Goal: Information Seeking & Learning: Learn about a topic

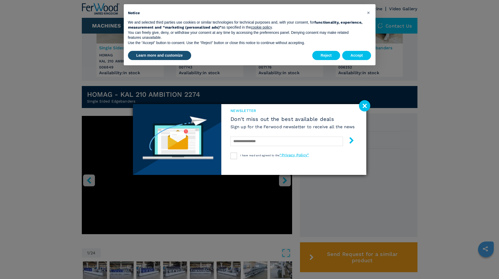
click at [366, 109] on image at bounding box center [364, 105] width 11 height 11
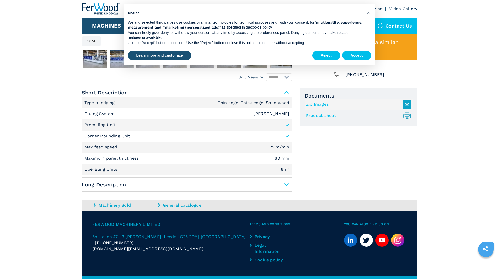
scroll to position [305, 0]
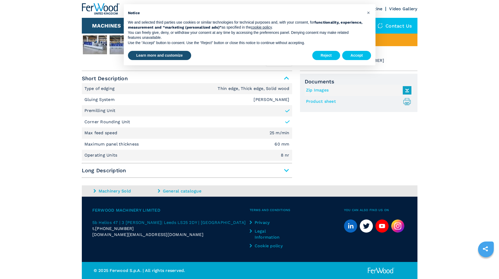
click at [152, 170] on span "Long Description" at bounding box center [187, 170] width 210 height 9
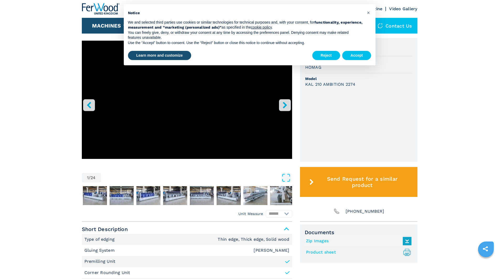
scroll to position [121, 0]
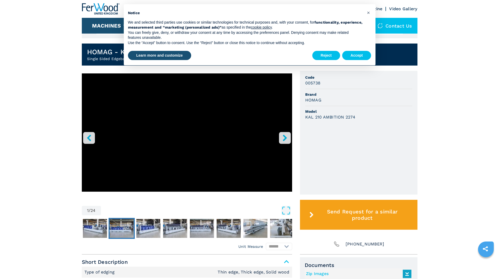
click at [118, 229] on img "Go to Slide 3" at bounding box center [122, 228] width 24 height 19
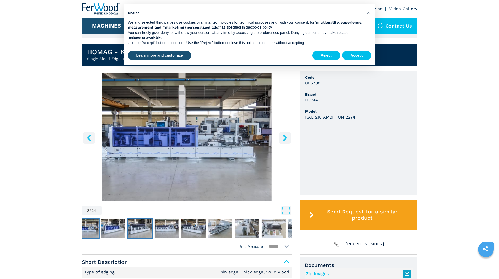
click at [144, 228] on img "Go to Slide 5" at bounding box center [140, 228] width 24 height 19
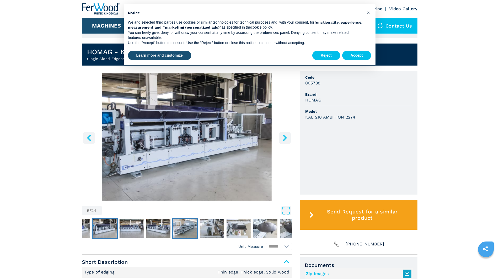
click at [179, 227] on img "Go to Slide 8" at bounding box center [185, 228] width 24 height 19
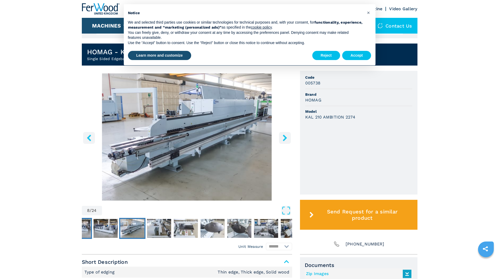
click at [83, 228] on img "Go to Slide 6" at bounding box center [79, 228] width 24 height 19
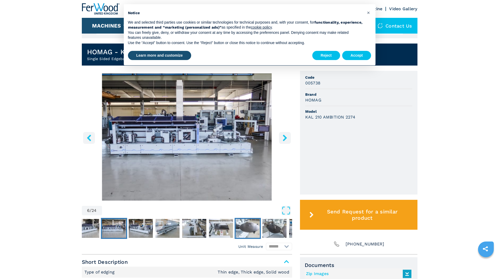
click at [253, 224] on img "Go to Slide 11" at bounding box center [248, 228] width 24 height 19
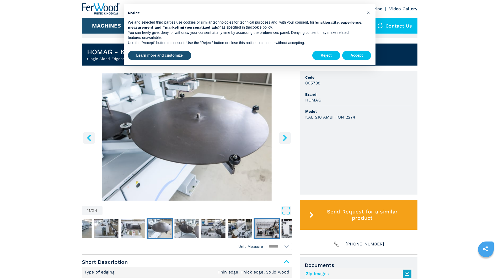
click at [258, 226] on img "Go to Slide 15" at bounding box center [267, 228] width 24 height 19
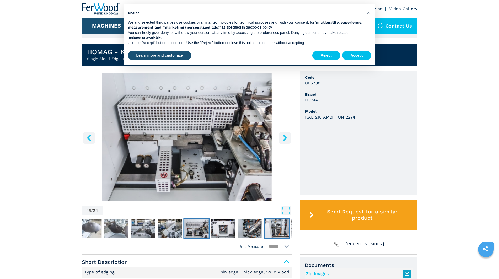
click at [264, 226] on button "Go to Slide 18" at bounding box center [277, 228] width 26 height 21
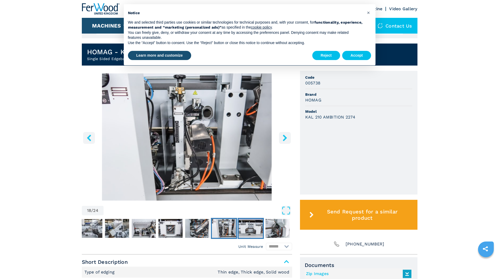
click at [263, 226] on button "Go to Slide 19" at bounding box center [251, 228] width 26 height 21
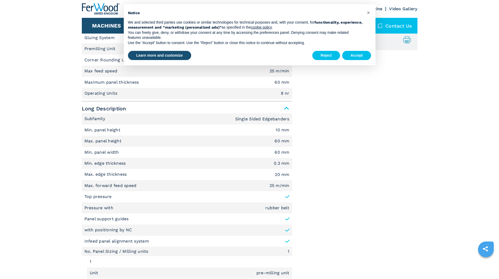
scroll to position [462, 0]
